Goal: Participate in discussion

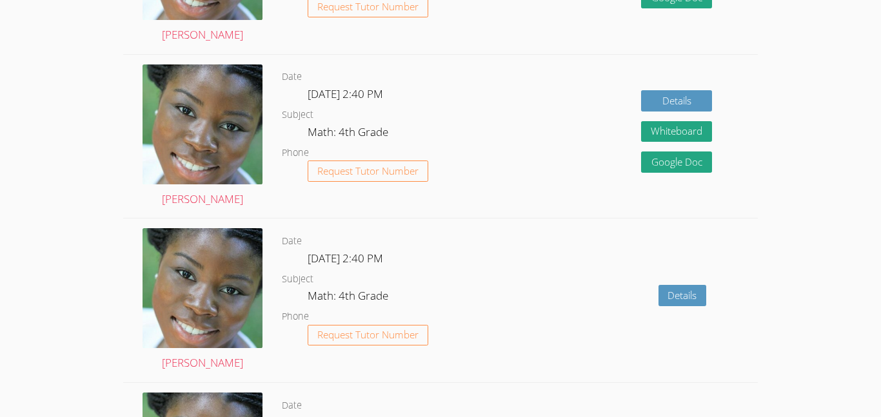
scroll to position [1854, 0]
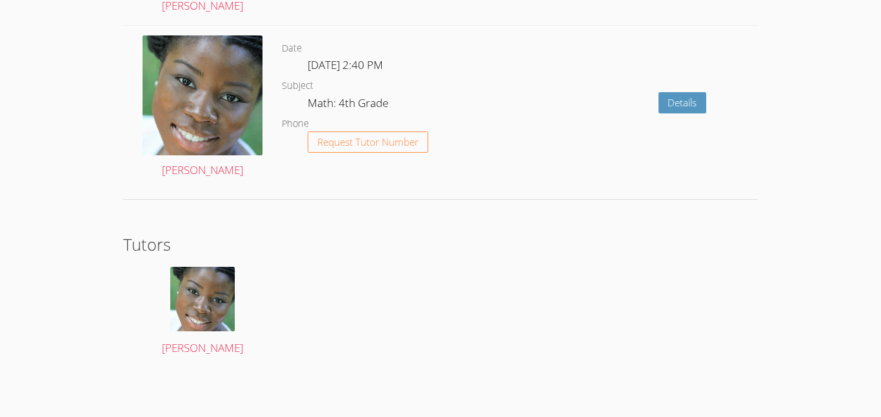
click at [510, 235] on h2 "Tutors" at bounding box center [440, 244] width 635 height 25
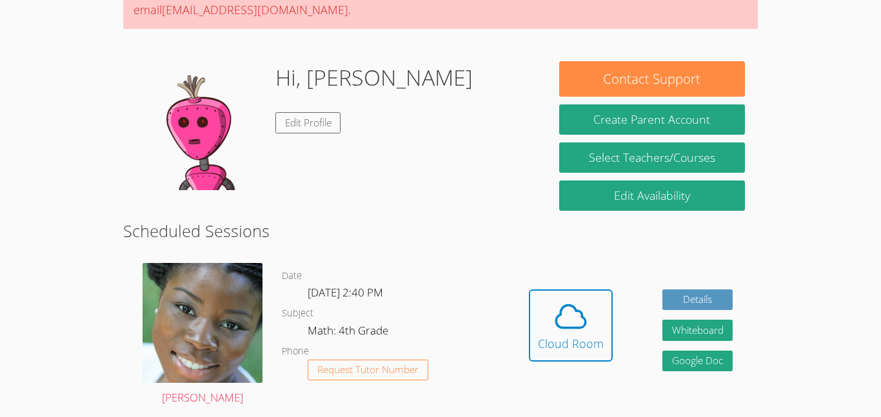
scroll to position [153, 0]
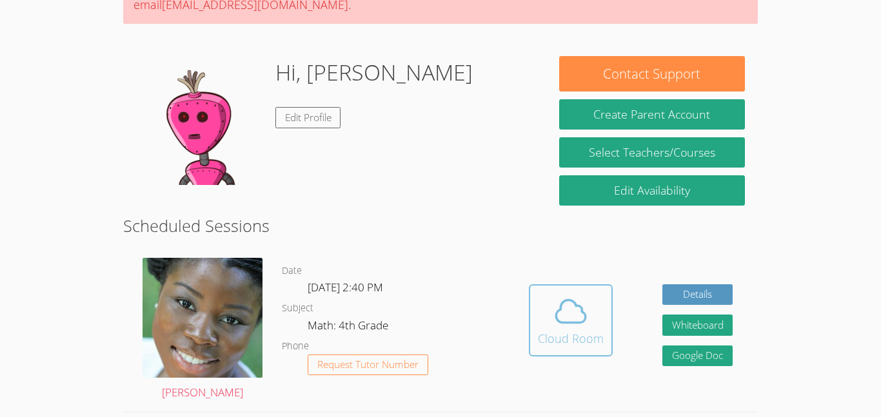
click at [571, 312] on icon at bounding box center [571, 312] width 36 height 36
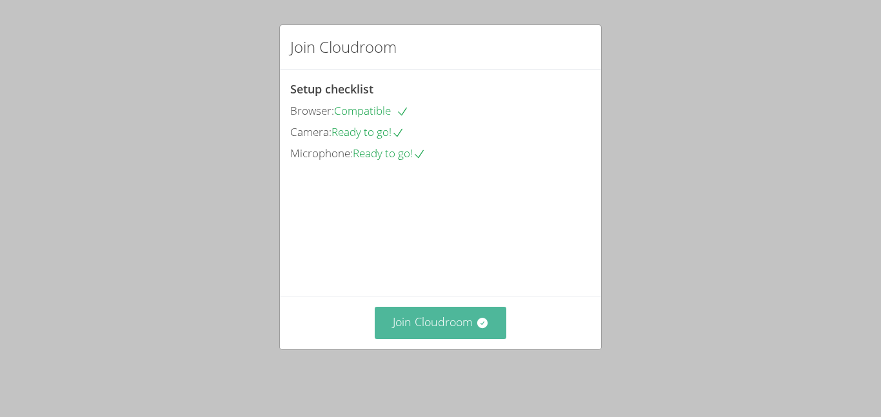
click at [455, 337] on button "Join Cloudroom" at bounding box center [441, 323] width 132 height 32
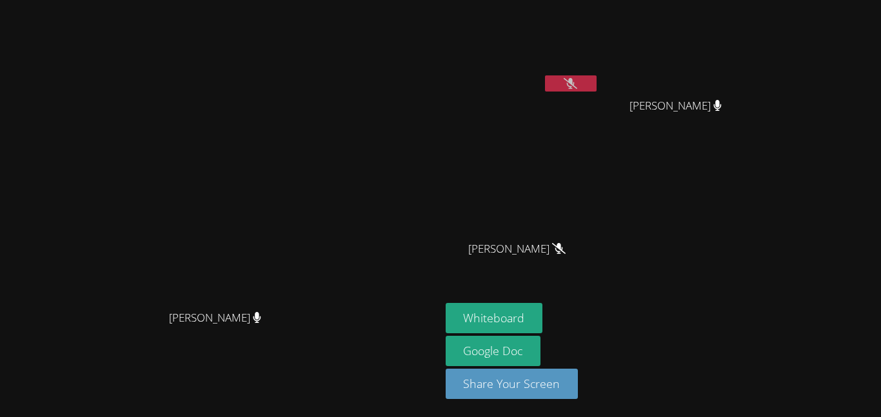
click at [577, 83] on icon at bounding box center [571, 83] width 14 height 11
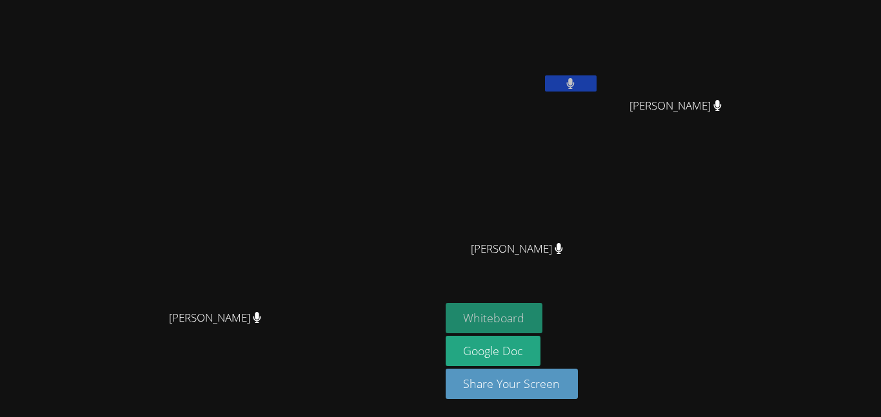
click at [543, 308] on button "Whiteboard" at bounding box center [494, 318] width 97 height 30
click at [597, 77] on button at bounding box center [571, 83] width 52 height 16
click at [543, 305] on button "Whiteboard" at bounding box center [494, 318] width 97 height 30
click at [543, 319] on button "Whiteboard" at bounding box center [494, 318] width 97 height 30
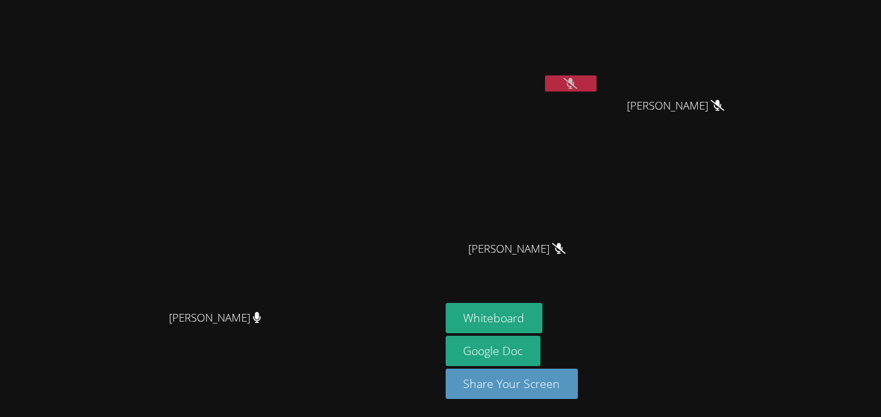
click at [597, 77] on button at bounding box center [571, 83] width 52 height 16
click at [577, 81] on icon at bounding box center [571, 83] width 14 height 11
click at [599, 65] on video at bounding box center [523, 48] width 154 height 86
click at [577, 81] on icon at bounding box center [571, 83] width 14 height 11
click at [597, 78] on button at bounding box center [571, 83] width 52 height 16
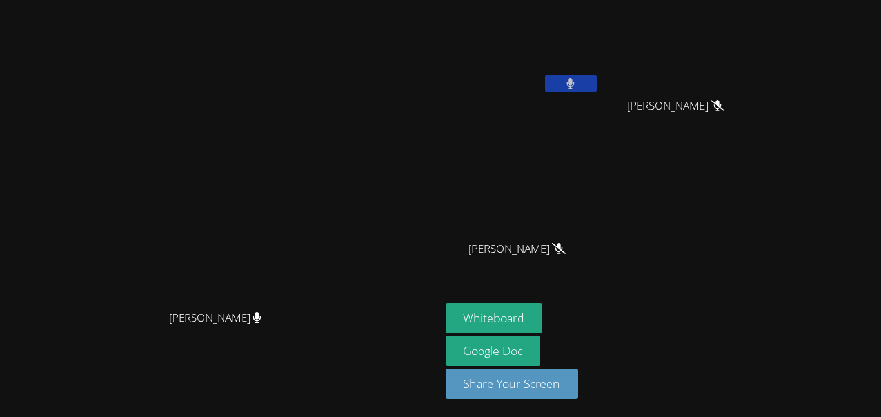
click at [597, 78] on button at bounding box center [571, 83] width 52 height 16
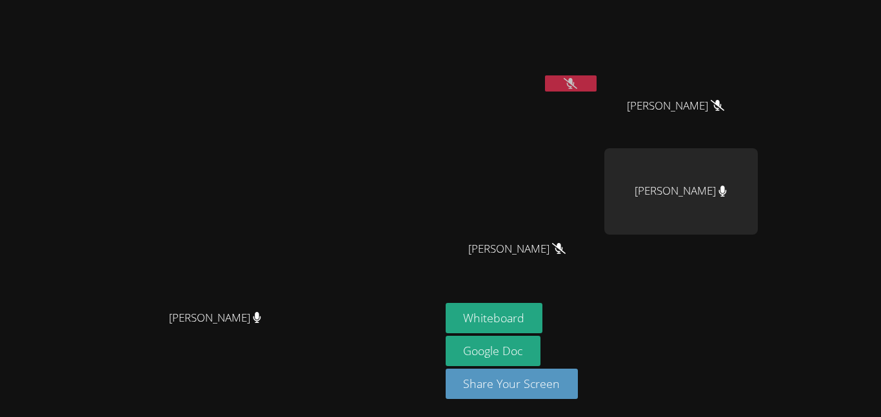
click at [597, 81] on button at bounding box center [571, 83] width 52 height 16
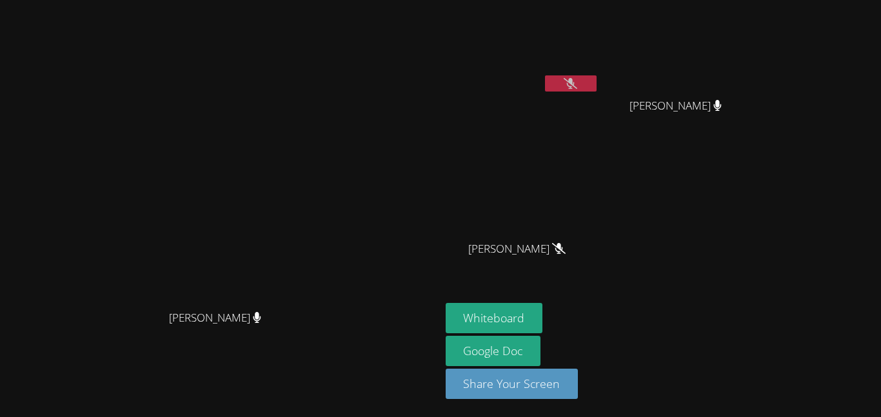
click at [597, 75] on button at bounding box center [571, 83] width 52 height 16
click at [577, 83] on icon at bounding box center [571, 83] width 14 height 11
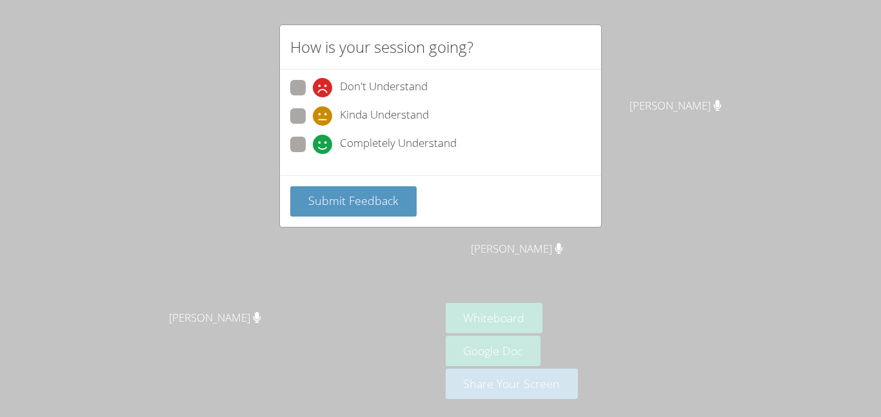
click at [324, 143] on icon at bounding box center [322, 144] width 19 height 19
click at [324, 143] on input "Completely Understand" at bounding box center [318, 142] width 11 height 11
radio input "true"
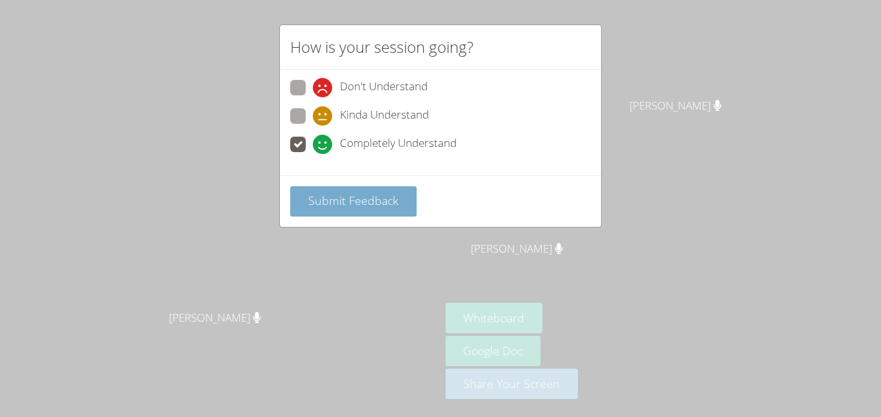
click at [342, 206] on span "Submit Feedback" at bounding box center [353, 200] width 90 height 15
